Goal: Task Accomplishment & Management: Complete application form

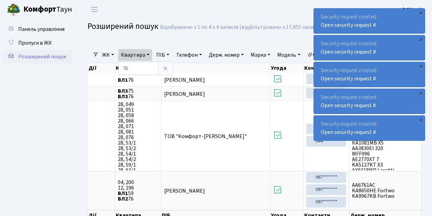
select select "25"
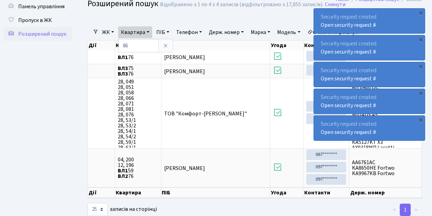
type input "86"
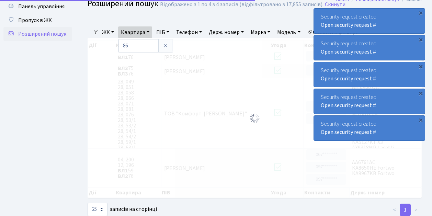
scroll to position [23, 0]
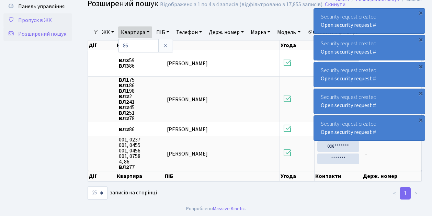
click at [36, 21] on span "Пропуск в ЖК" at bounding box center [35, 20] width 34 height 8
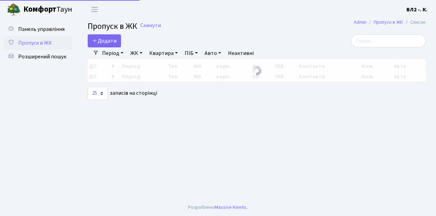
select select "25"
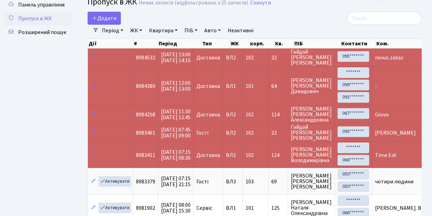
scroll to position [76, 0]
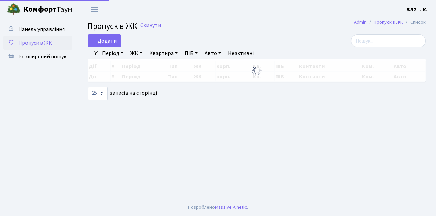
select select "25"
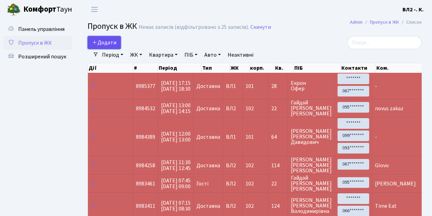
click at [99, 45] on span "Додати" at bounding box center [104, 43] width 24 height 8
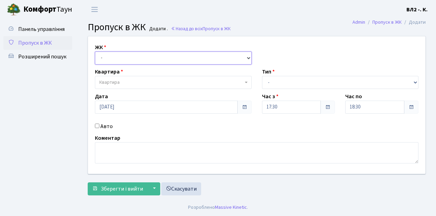
click at [119, 59] on select "- ВЛ1, Ужгородський пров., 4/1 ВЛ2, Голосіївський просп., 76 ВЛ3, пр.Голосіївсь…" at bounding box center [173, 58] width 157 height 13
select select "317"
click at [95, 52] on select "- ВЛ1, Ужгородський пров., 4/1 ВЛ2, Голосіївський просп., 76 ВЛ3, пр.Голосіївсь…" at bounding box center [173, 58] width 157 height 13
select select
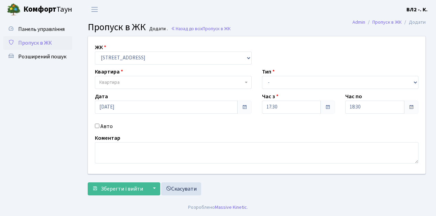
click at [136, 84] on span "Квартира" at bounding box center [171, 82] width 144 height 7
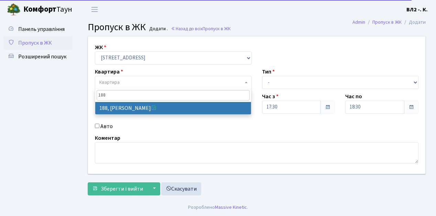
type input "188"
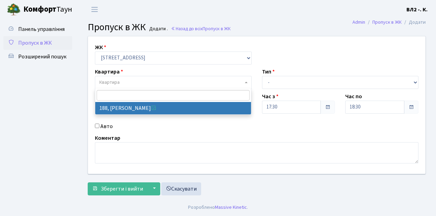
select select "40000"
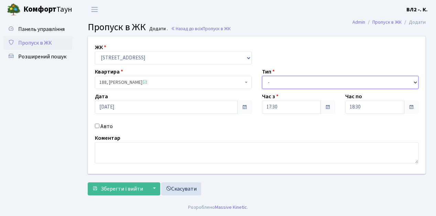
click at [277, 81] on select "- Доставка Таксі Гості Сервіс" at bounding box center [340, 82] width 157 height 13
select select "1"
click at [262, 76] on select "- Доставка Таксі Гості Сервіс" at bounding box center [340, 82] width 157 height 13
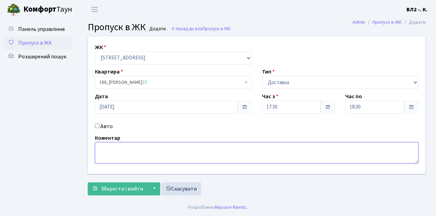
click at [107, 149] on textarea at bounding box center [256, 152] width 323 height 21
type textarea "Glovo"
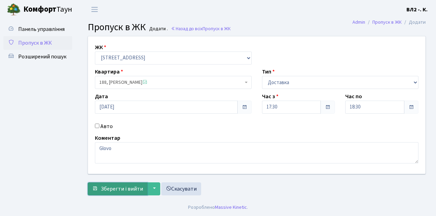
click at [133, 189] on span "Зберегти і вийти" at bounding box center [122, 189] width 42 height 8
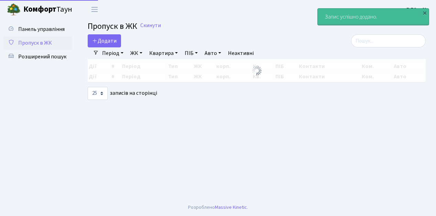
select select "25"
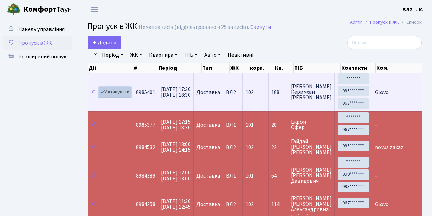
click at [118, 92] on link "Активувати" at bounding box center [115, 92] width 33 height 11
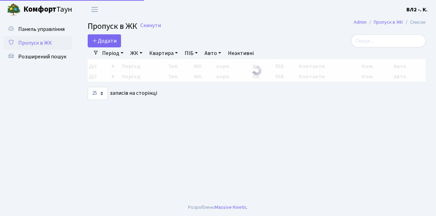
select select "25"
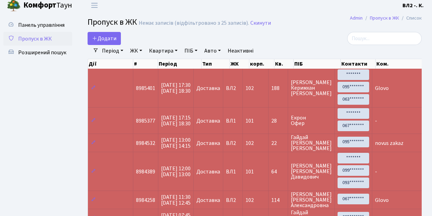
scroll to position [3, 0]
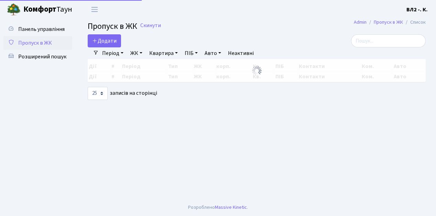
select select "25"
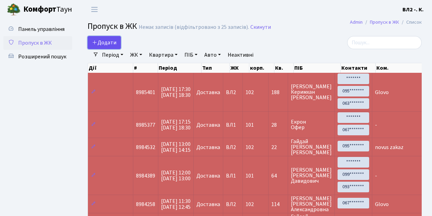
click at [112, 43] on span "Додати" at bounding box center [104, 43] width 24 height 8
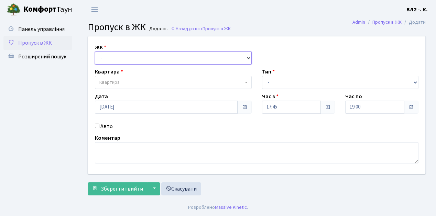
click at [114, 56] on select "- [STREET_ADDRESS][PERSON_NAME]" at bounding box center [173, 58] width 157 height 13
select select "317"
click at [95, 52] on select "- [STREET_ADDRESS][PERSON_NAME]" at bounding box center [173, 58] width 157 height 13
select select
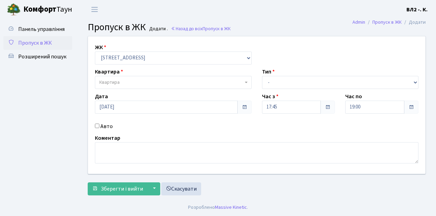
click at [133, 82] on span "Квартира" at bounding box center [171, 82] width 144 height 7
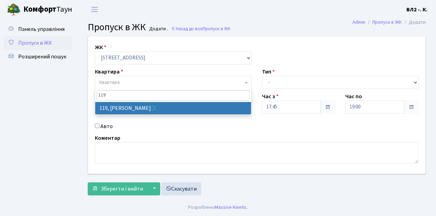
type input "119"
select select "38293"
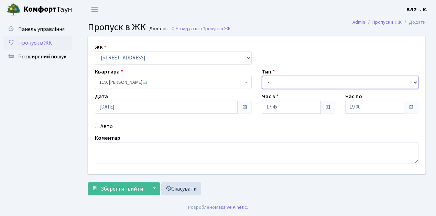
click at [274, 84] on select "- Доставка Таксі Гості Сервіс" at bounding box center [340, 82] width 157 height 13
select select "1"
click at [262, 76] on select "- Доставка Таксі Гості Сервіс" at bounding box center [340, 82] width 157 height 13
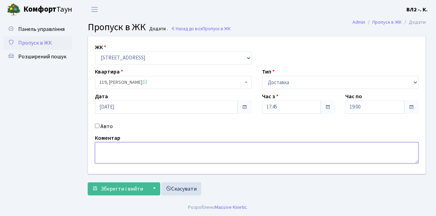
click at [114, 155] on textarea at bounding box center [256, 152] width 323 height 21
type textarea "Domino's"
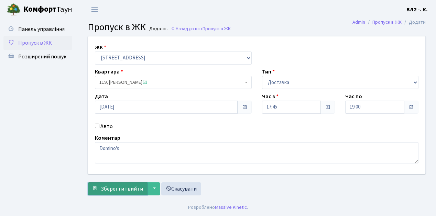
click at [132, 189] on span "Зберегти і вийти" at bounding box center [122, 189] width 42 height 8
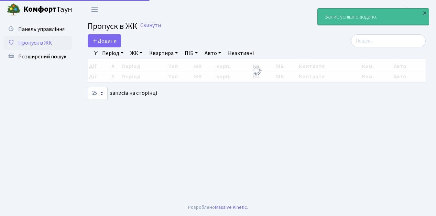
select select "25"
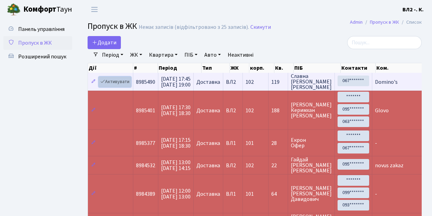
click at [123, 82] on link "Активувати" at bounding box center [115, 82] width 33 height 11
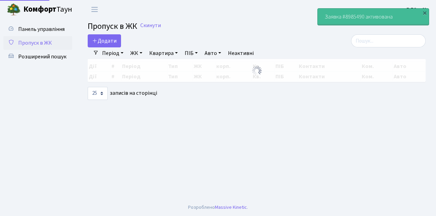
select select "25"
